Goal: Task Accomplishment & Management: Manage account settings

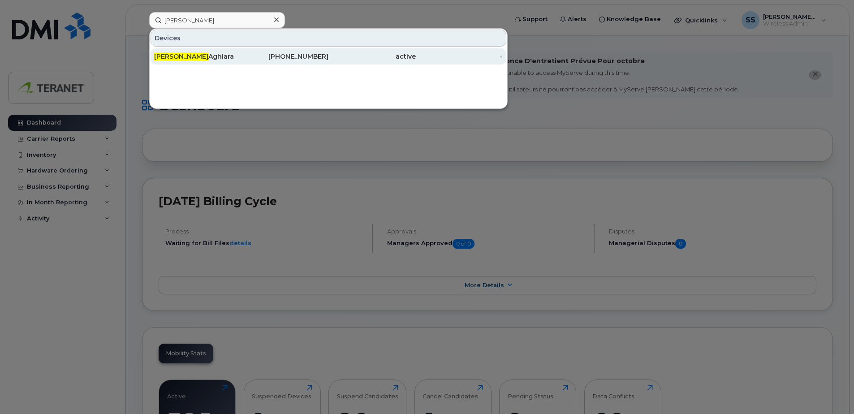
type input "[PERSON_NAME]"
click at [249, 53] on div "[PHONE_NUMBER]" at bounding box center [285, 56] width 87 height 9
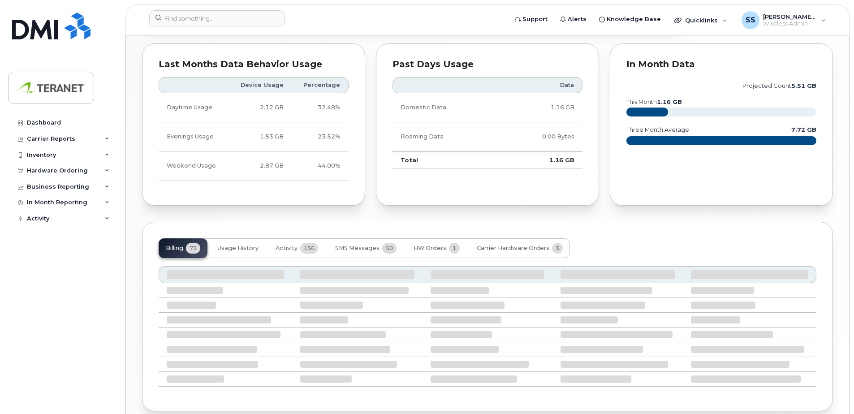
scroll to position [584, 0]
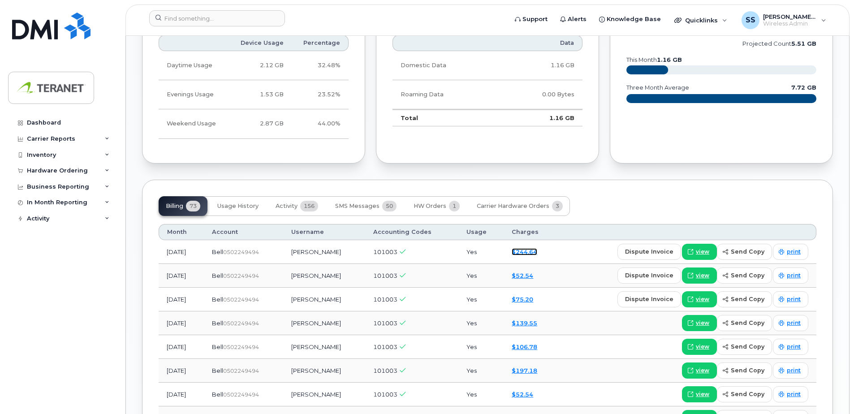
click at [535, 253] on link "$244.64" at bounding box center [525, 251] width 26 height 7
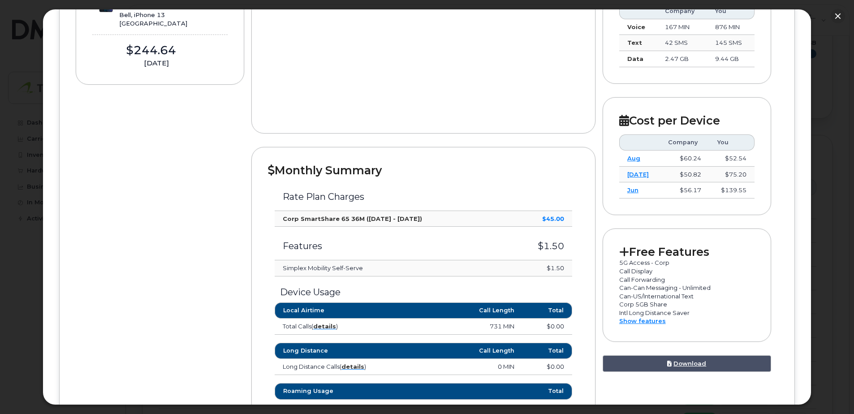
scroll to position [256, 0]
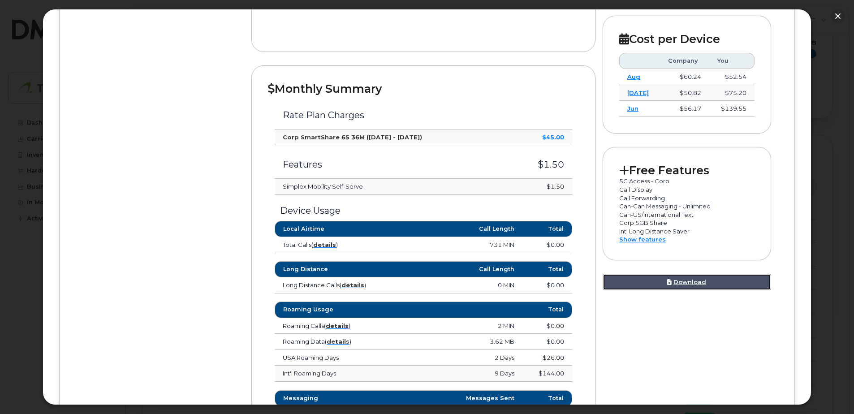
click at [674, 286] on link "Download" at bounding box center [687, 282] width 169 height 17
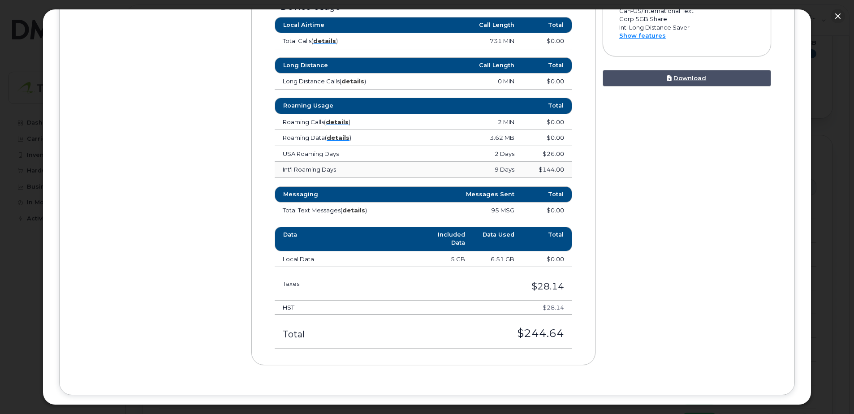
scroll to position [480, 0]
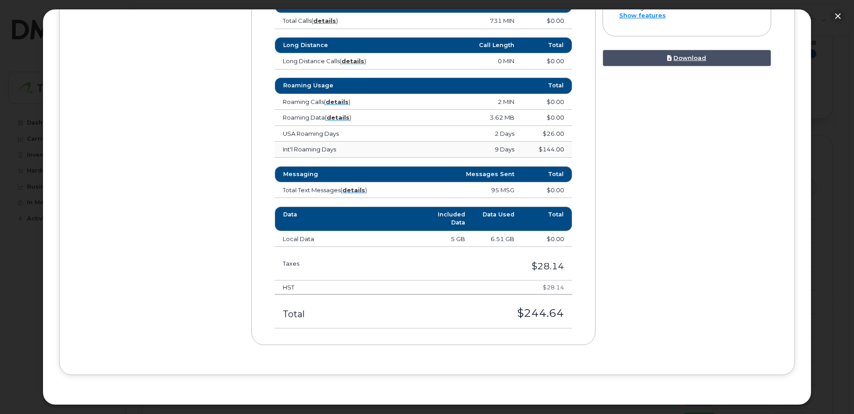
drag, startPoint x: 279, startPoint y: 134, endPoint x: 359, endPoint y: 136, distance: 79.8
click at [359, 136] on td "USA Roaming Days" at bounding box center [337, 134] width 124 height 16
drag, startPoint x: 359, startPoint y: 136, endPoint x: 362, endPoint y: 147, distance: 11.6
click at [362, 147] on td "Int'l Roaming Days" at bounding box center [337, 150] width 124 height 16
drag, startPoint x: 294, startPoint y: 130, endPoint x: 580, endPoint y: 130, distance: 286.0
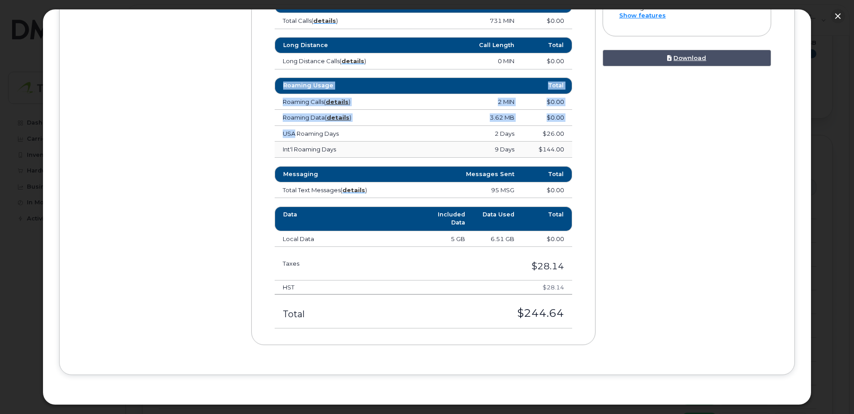
click at [580, 130] on div "Monthly Summary Rate Plan Charges Corp SmartShare 65 36M (Sep 25 - Oct 24) $45.…" at bounding box center [423, 93] width 344 height 504
drag, startPoint x: 580, startPoint y: 130, endPoint x: 510, endPoint y: 147, distance: 72.4
click at [571, 143] on div "Roaming Usage Total Roaming Calls ( details ) 2 MIN $0.00 United States of Amer…" at bounding box center [423, 118] width 311 height 80
click at [256, 142] on div "Monthly Summary Rate Plan Charges Corp SmartShare 65 36M (Sep 25 - Oct 24) $45.…" at bounding box center [423, 93] width 344 height 504
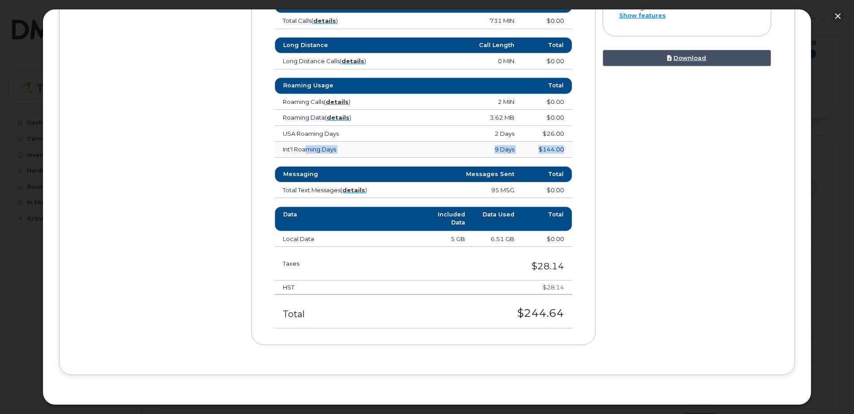
drag, startPoint x: 306, startPoint y: 151, endPoint x: 567, endPoint y: 152, distance: 261.3
click at [567, 152] on tr "Int'l Roaming Days 9 Days $144.00" at bounding box center [424, 150] width 298 height 16
click at [567, 152] on td "$144.00" at bounding box center [548, 150] width 50 height 16
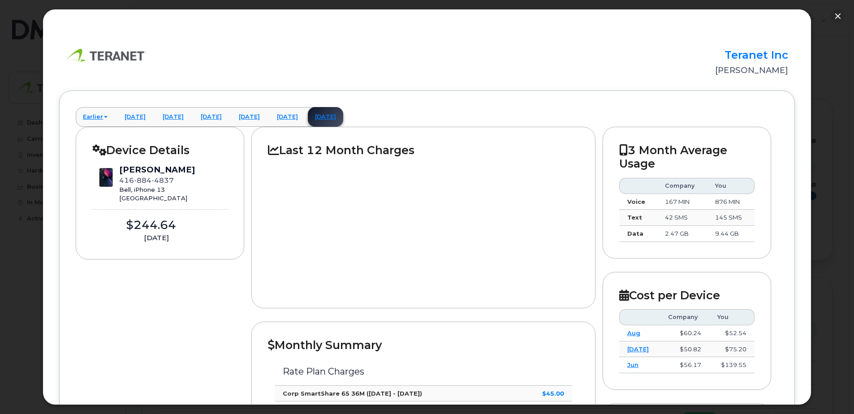
scroll to position [404, 0]
click at [837, 14] on button "button" at bounding box center [838, 16] width 14 height 14
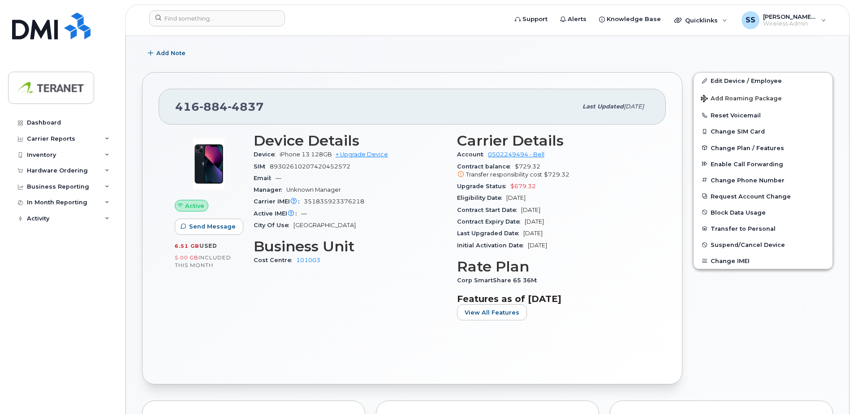
scroll to position [180, 0]
